Goal: Answer question/provide support

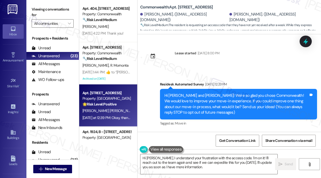
scroll to position [4974, 0]
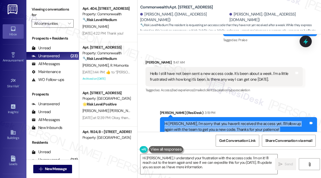
click at [186, 121] on div "Hi [PERSON_NAME], I'm sorry that you haven't received the access yet. I'll foll…" at bounding box center [236, 126] width 144 height 11
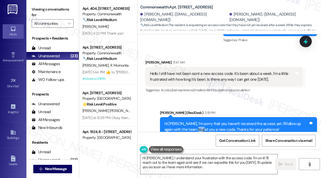
click at [186, 121] on div "Hi [PERSON_NAME], I'm sorry that you haven't received the access yet. I'll foll…" at bounding box center [236, 126] width 144 height 11
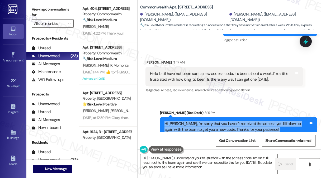
click at [186, 121] on div "Hi [PERSON_NAME], I'm sorry that you haven't received the access yet. I'll foll…" at bounding box center [236, 126] width 144 height 11
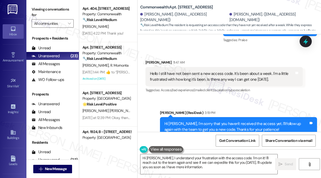
click at [210, 60] on div "[PERSON_NAME] 11:47 AM" at bounding box center [223, 63] width 157 height 7
click at [212, 71] on div "Hello I still have not been sent a new access code. It's been about a week. I'm…" at bounding box center [222, 76] width 144 height 11
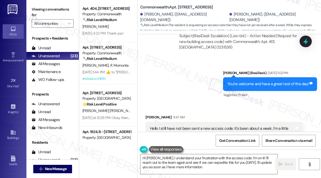
scroll to position [4869, 0]
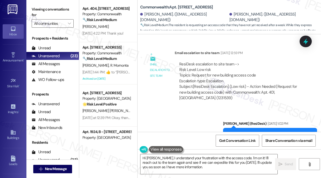
click at [192, 61] on div "ResiDesk escalation to site team -> Risk Level: Low risk Topics: Request for ne…" at bounding box center [238, 72] width 119 height 23
click at [197, 61] on div "ResiDesk escalation to site team -> Risk Level: Low risk Topics: Request for ne…" at bounding box center [238, 72] width 119 height 23
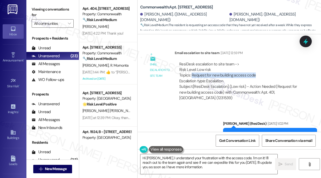
drag, startPoint x: 193, startPoint y: 59, endPoint x: 253, endPoint y: 59, distance: 60.1
click at [253, 61] on div "ResiDesk escalation to site team -> Risk Level: Low risk Topics: Request for ne…" at bounding box center [238, 72] width 119 height 23
copy div "Request for new building access code"
click at [257, 61] on div "ResiDesk escalation to site team -> Risk Level: Low risk Topics: Request for ne…" at bounding box center [238, 72] width 119 height 23
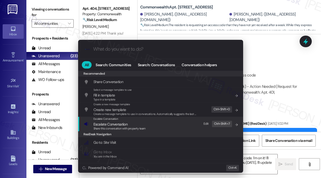
click at [153, 120] on div "Escalate Conversation Escalate Conversation Share this conversation with proper…" at bounding box center [161, 124] width 154 height 14
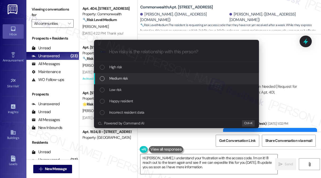
click at [125, 78] on span "Medium risk" at bounding box center [118, 78] width 18 height 6
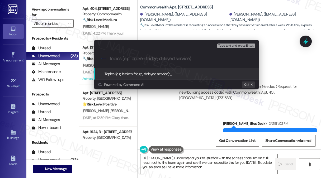
paste input "Request for new building access code"
type input "Request for new building access code"
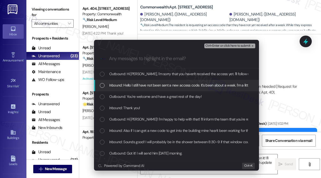
click at [162, 84] on span "Inbound: Hello I still have not been sent a new access code. It's been about a …" at bounding box center [234, 85] width 251 height 6
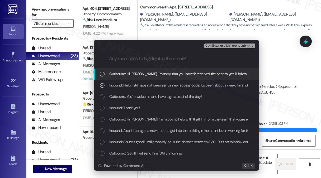
click at [228, 47] on span "Ctrl+Enter or click here to submit" at bounding box center [227, 46] width 45 height 4
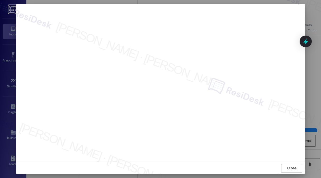
scroll to position [4, 0]
click at [288, 163] on span "Close" at bounding box center [291, 167] width 11 height 8
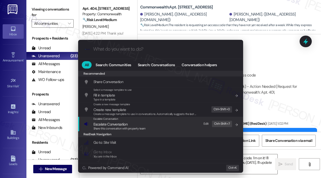
click at [113, 132] on div "ResiDesk Navigation" at bounding box center [160, 134] width 165 height 6
click at [114, 124] on span "Escalate Conversation" at bounding box center [110, 124] width 34 height 5
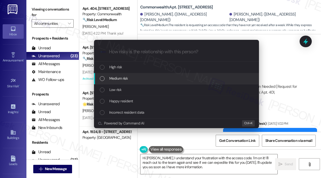
click at [139, 75] on div "Medium risk" at bounding box center [177, 78] width 154 height 6
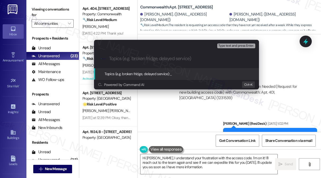
paste input "Request for new building access code"
type input "Request for new building access code"
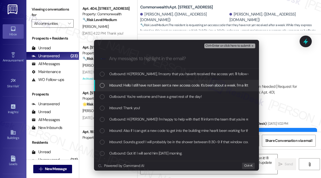
click at [174, 87] on span "Inbound: Hello I still have not been sent a new access code. It's been about a …" at bounding box center [234, 85] width 251 height 6
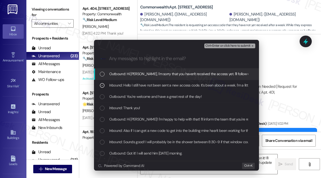
click at [215, 45] on span "Ctrl+Enter or click here to submit" at bounding box center [227, 46] width 45 height 4
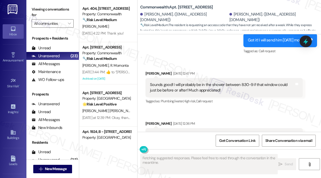
scroll to position [4924, 0]
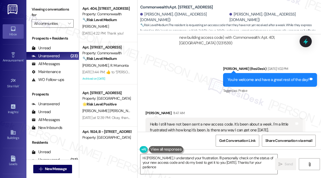
type textarea "Hi [PERSON_NAME], I understand your frustration. I'll personally check on the s…"
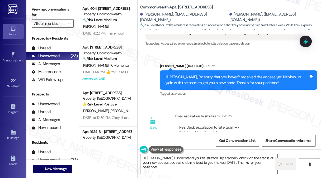
scroll to position [5045, 0]
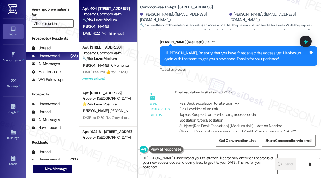
click at [110, 24] on div "[PERSON_NAME]" at bounding box center [107, 26] width 50 height 7
type textarea "Fetching suggested responses. Please feel free to read through the conversation…"
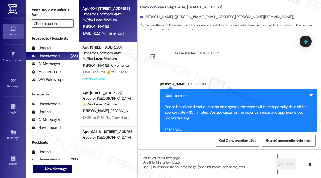
scroll to position [4573, 0]
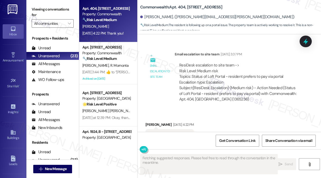
click at [163, 133] on div "Thank you!" at bounding box center [159, 136] width 18 height 6
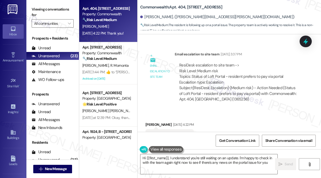
type textarea "Hi {{first_name}}, I understand you're still waiting on an update. I'm happy to…"
drag, startPoint x: 198, startPoint y: 54, endPoint x: 265, endPoint y: 55, distance: 66.7
click at [265, 62] on div "ResiDesk escalation to site team -> Risk Level: Medium risk Topics: Status of L…" at bounding box center [238, 73] width 119 height 23
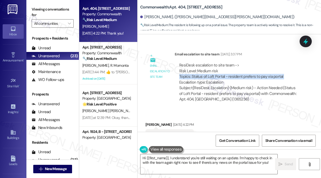
click at [265, 62] on div "ResiDesk escalation to site team -> Risk Level: Medium risk Topics: Status of L…" at bounding box center [238, 73] width 119 height 23
click at [197, 159] on textarea "Hi {{first_name}}, I understand you're still waiting on an update. I'm happy to…" at bounding box center [208, 164] width 137 height 20
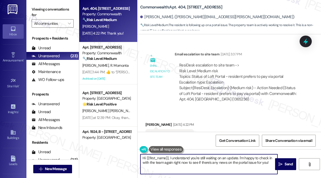
click at [197, 158] on textarea "Hi {{first_name}}, I understand you're still waiting on an update. I'm happy to…" at bounding box center [208, 164] width 137 height 20
click at [209, 160] on textarea "Hi {{first_name}}, I understand you're still waiting on an update. I'm happy to…" at bounding box center [208, 164] width 137 height 20
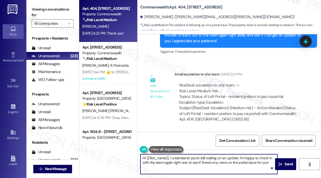
scroll to position [4520, 0]
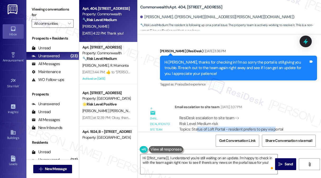
drag, startPoint x: 197, startPoint y: 109, endPoint x: 273, endPoint y: 106, distance: 76.8
click at [273, 115] on div "ResiDesk escalation to site team -> Risk Level: Medium risk Topics: Status of L…" at bounding box center [238, 126] width 119 height 23
click at [274, 115] on div "ResiDesk escalation to site team -> Risk Level: Medium risk Topics: Status of L…" at bounding box center [238, 126] width 119 height 23
click at [184, 161] on textarea "Hi {{first_name}}, I understand you're still waiting on an update. I'm happy to…" at bounding box center [208, 164] width 137 height 20
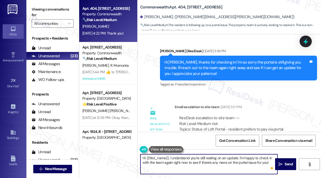
click at [242, 157] on textarea "Hi {{first_name}}, I understand you're still waiting on an update. I'm happy to…" at bounding box center [208, 164] width 137 height 20
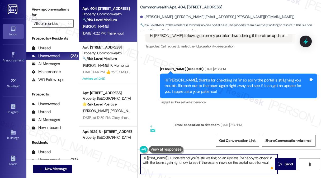
scroll to position [4493, 0]
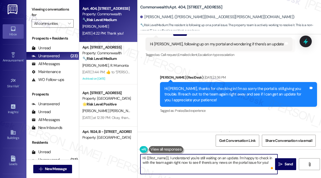
click at [194, 82] on div "Hi [PERSON_NAME], thanks for checking in! I'm so sorry the portal is still givi…" at bounding box center [238, 94] width 157 height 25
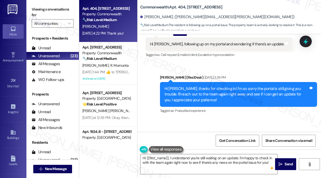
click at [204, 86] on div "Hi [PERSON_NAME], thanks for checking in! I'm so sorry the portal is still givi…" at bounding box center [236, 94] width 144 height 17
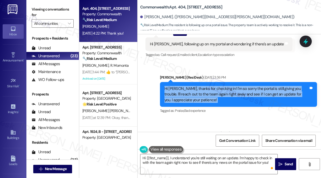
click at [204, 86] on div "Hi [PERSON_NAME], thanks for checking in! I'm so sorry the portal is still givi…" at bounding box center [236, 94] width 144 height 17
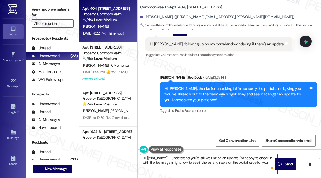
click at [195, 160] on textarea "Hi {{first_name}}, I understand you're still waiting on an update. I'm happy to…" at bounding box center [208, 164] width 137 height 20
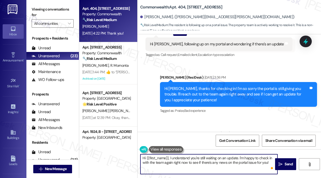
click at [195, 160] on textarea "Hi {{first_name}}, I understand you're still waiting on an update. I'm happy to…" at bounding box center [208, 164] width 137 height 20
